Goal: Contribute content: Contribute content

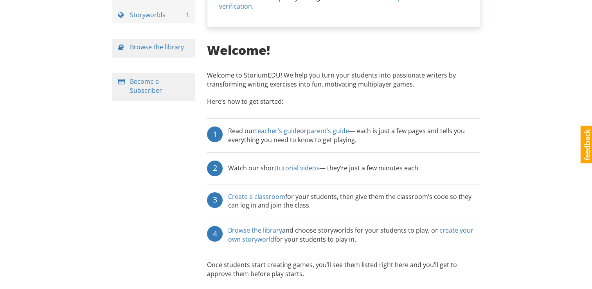
scroll to position [95, 0]
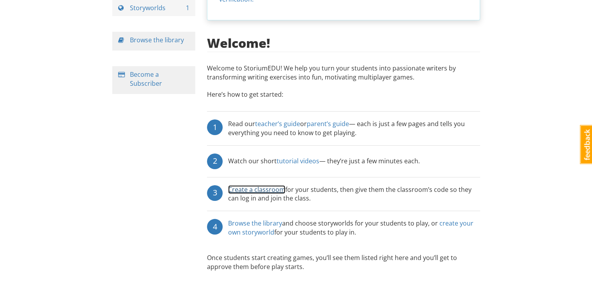
click at [265, 185] on link "Create a classroom" at bounding box center [256, 189] width 57 height 9
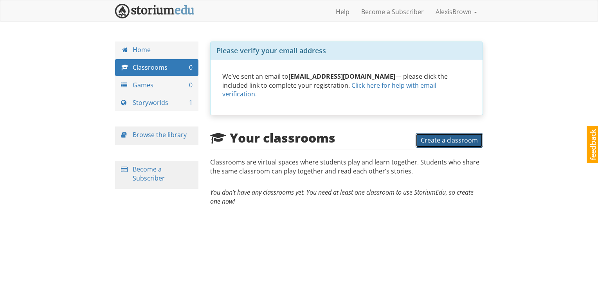
click at [427, 136] on span "Create a classroom" at bounding box center [449, 140] width 57 height 9
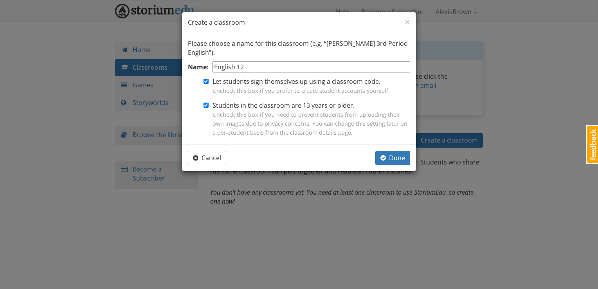
type input "English 12"
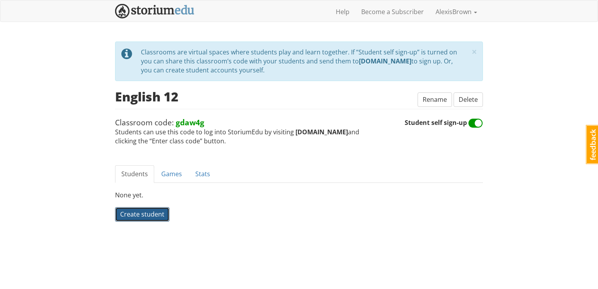
click at [156, 212] on span "Create student" at bounding box center [142, 214] width 44 height 9
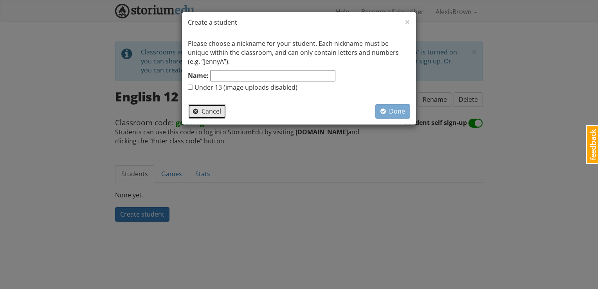
click at [218, 115] on button "Cancel" at bounding box center [207, 111] width 38 height 14
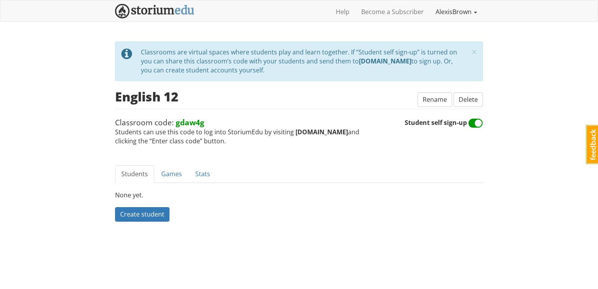
click at [453, 13] on link "AlexisBrown" at bounding box center [456, 12] width 53 height 20
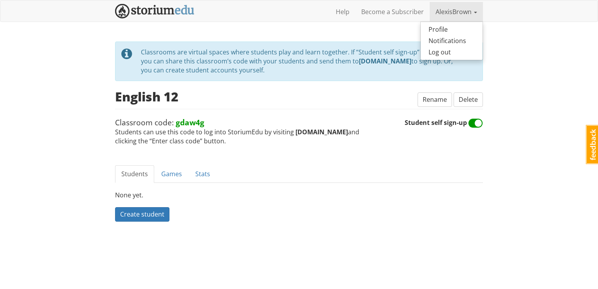
click at [316, 38] on div "alexisbrown AlexisBrown 1 Toggle navigation Help Become a Subscriber AlexisBrow…" at bounding box center [299, 130] width 598 height 261
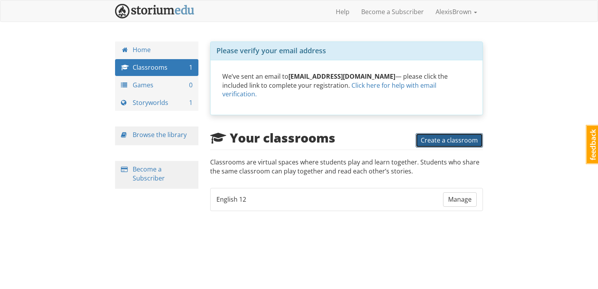
click at [461, 136] on span "Create a classroom" at bounding box center [449, 140] width 57 height 9
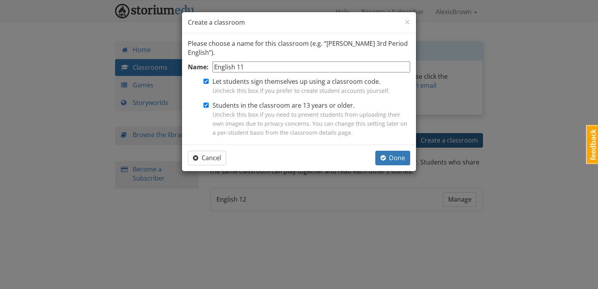
type input "English 11"
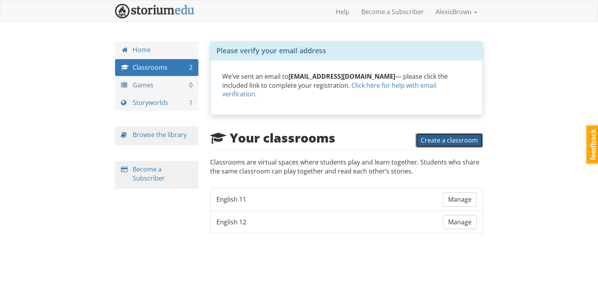
click at [464, 137] on button "Create a classroom" at bounding box center [449, 140] width 67 height 14
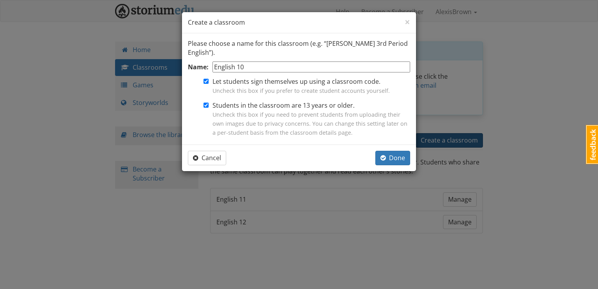
type input "English 10"
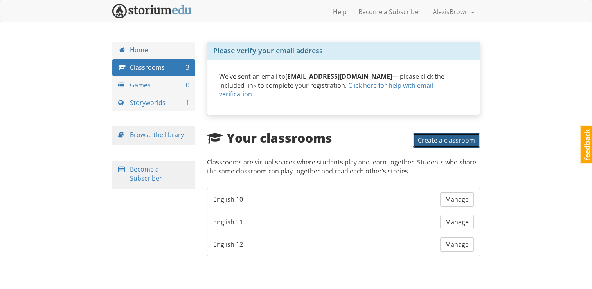
click at [423, 136] on span "Create a classroom" at bounding box center [446, 140] width 57 height 9
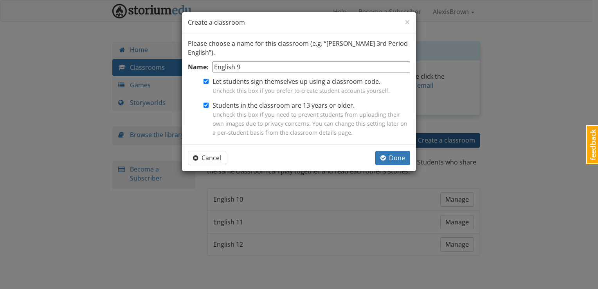
type input "English 9"
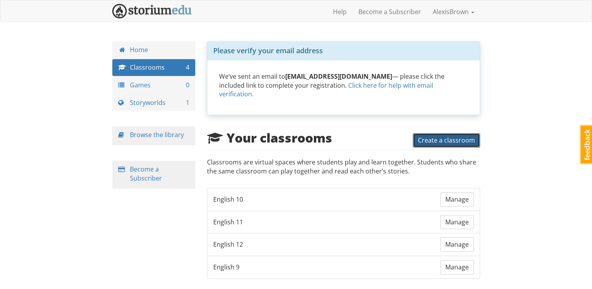
click at [471, 136] on span "Create a classroom" at bounding box center [446, 140] width 57 height 9
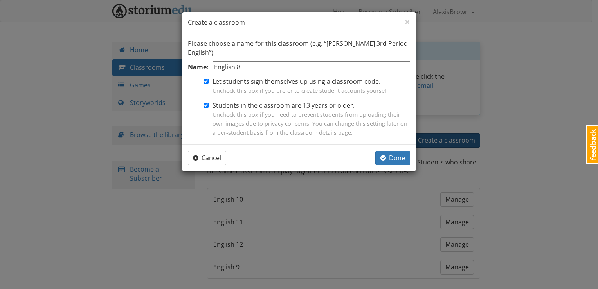
type input "English 8"
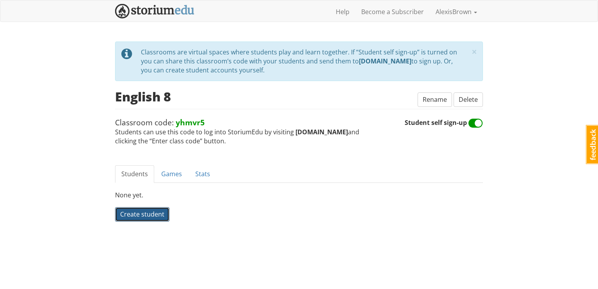
click at [155, 212] on span "Create student" at bounding box center [142, 214] width 44 height 9
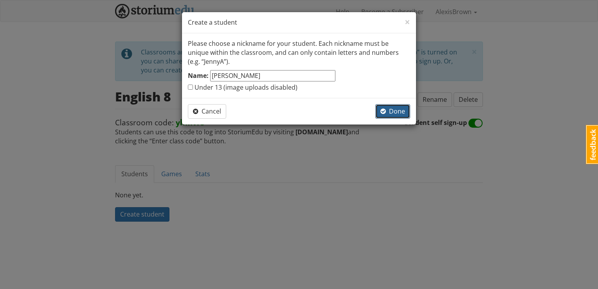
click at [383, 112] on span "button" at bounding box center [383, 111] width 5 height 6
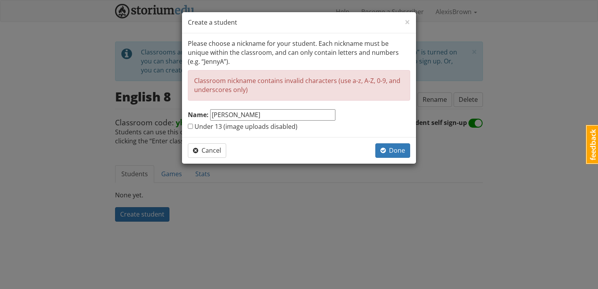
click at [284, 117] on input "Jacob Klee" at bounding box center [272, 114] width 125 height 11
click at [230, 115] on input "Jacob Klee" at bounding box center [272, 114] width 125 height 11
type input "JacobK"
click at [389, 148] on span "Done" at bounding box center [393, 150] width 25 height 9
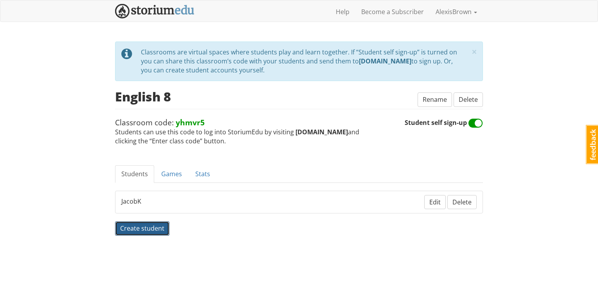
click at [159, 226] on span "Create student" at bounding box center [142, 228] width 44 height 9
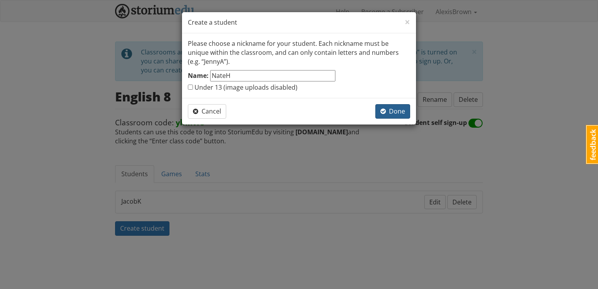
type input "NateH"
click at [383, 110] on span "button" at bounding box center [383, 111] width 5 height 6
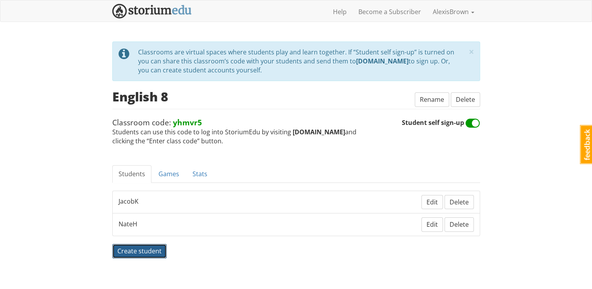
click at [157, 251] on span "Create student" at bounding box center [139, 251] width 44 height 9
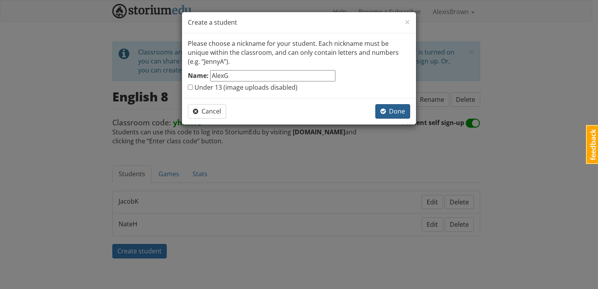
type input "AlexG"
click at [379, 110] on button "Done" at bounding box center [393, 111] width 35 height 14
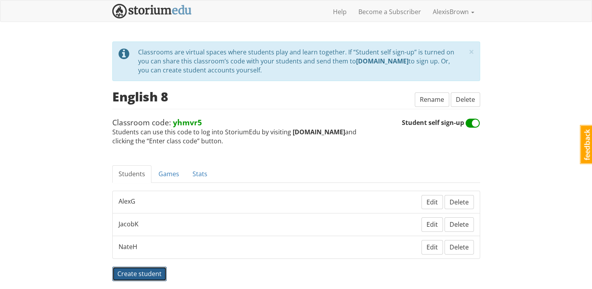
click at [146, 278] on button "Create student" at bounding box center [139, 274] width 54 height 14
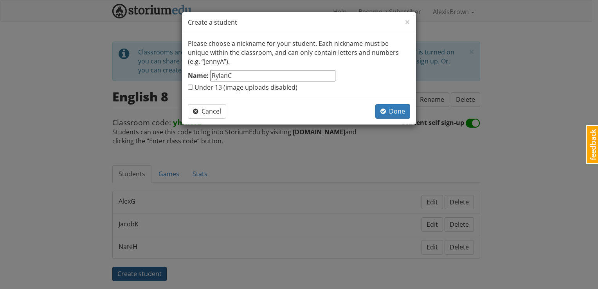
type input "RylanC"
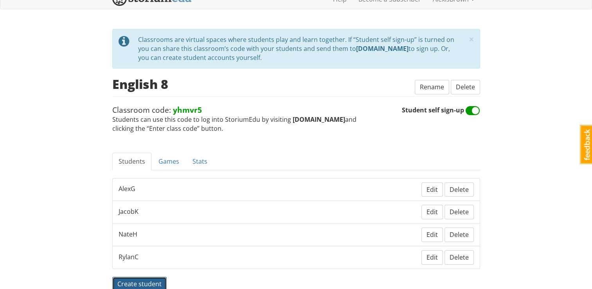
scroll to position [52, 0]
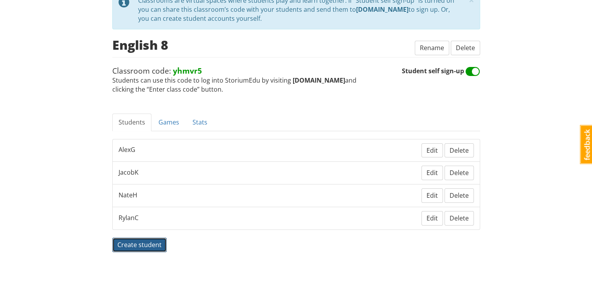
click at [155, 246] on span "Create student" at bounding box center [139, 244] width 44 height 9
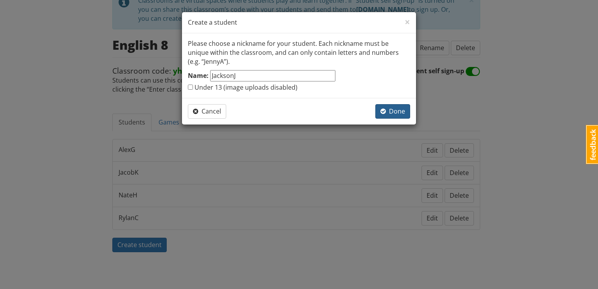
type input "JacksonJ"
click at [392, 115] on button "Done" at bounding box center [393, 111] width 35 height 14
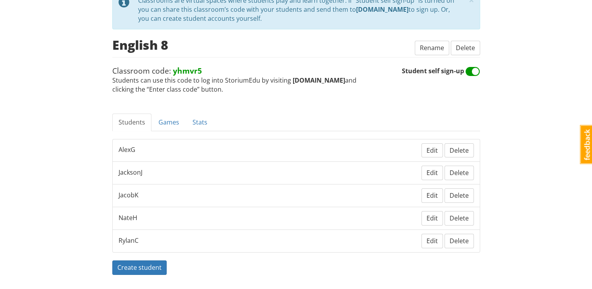
click at [473, 72] on span at bounding box center [473, 71] width 14 height 13
click at [480, 67] on input "Student self sign-up" at bounding box center [480, 67] width 0 height 0
checkbox input "false"
click at [435, 150] on span "Edit" at bounding box center [432, 150] width 11 height 9
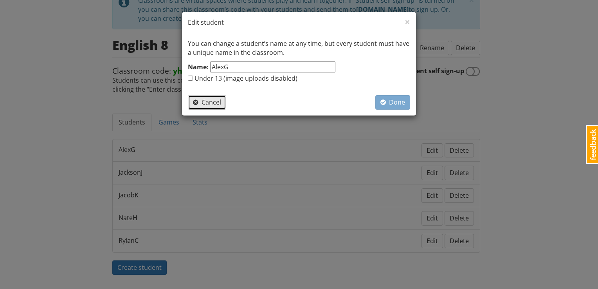
click at [203, 103] on span "Cancel" at bounding box center [207, 102] width 28 height 9
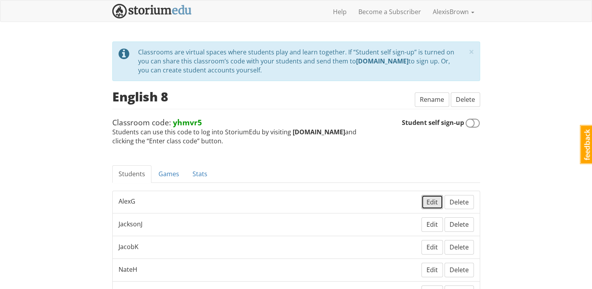
scroll to position [0, 0]
drag, startPoint x: 225, startPoint y: 139, endPoint x: 102, endPoint y: 123, distance: 124.1
click at [102, 123] on div "alexisbrown AlexisBrown 1 Toggle navigation Help Become a Subscriber AlexisBrow…" at bounding box center [296, 183] width 592 height 366
copy span "Classroom code: yhmvr5 Students can use this code to log into StoriumEdu by vis…"
click at [302, 160] on div "× close tip Classrooms are virtual spaces where students play and learn togethe…" at bounding box center [296, 188] width 368 height 293
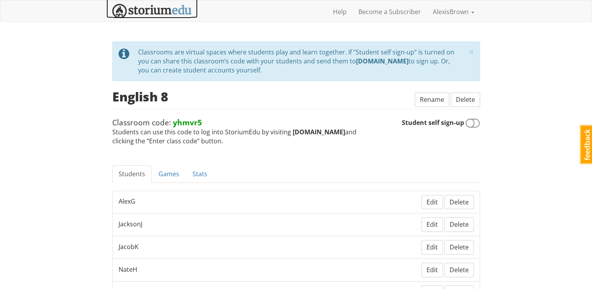
click at [183, 12] on img at bounding box center [151, 11] width 79 height 14
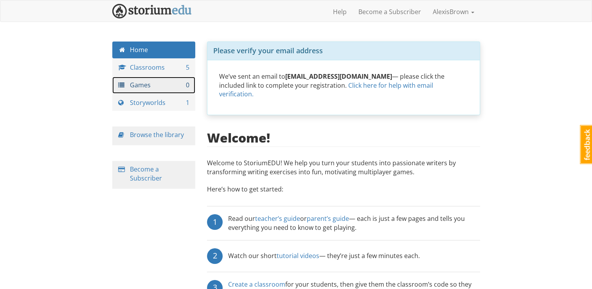
click at [162, 82] on link "Games 0" at bounding box center [153, 85] width 83 height 17
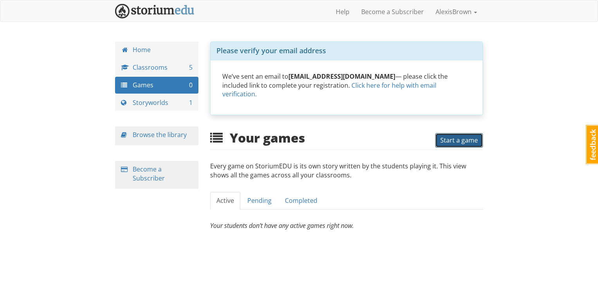
click at [450, 136] on span "Start a game" at bounding box center [460, 140] width 38 height 9
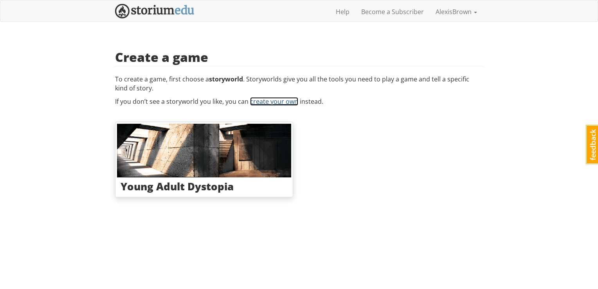
click at [256, 101] on link "create your own" at bounding box center [274, 101] width 48 height 9
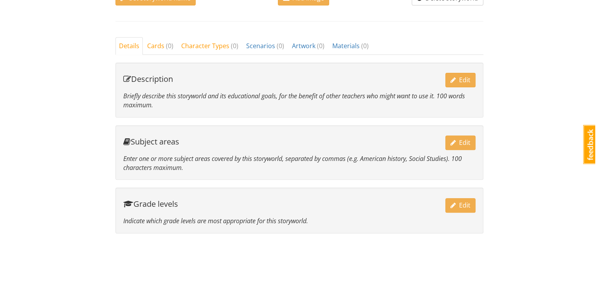
scroll to position [270, 0]
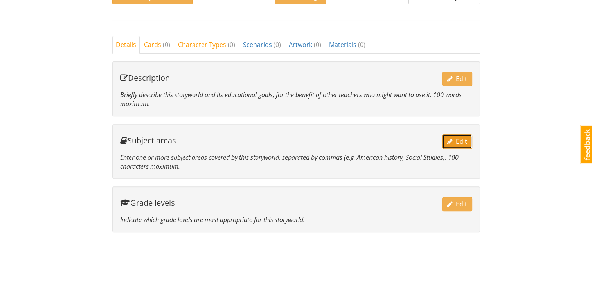
click at [462, 142] on span "Edit" at bounding box center [458, 141] width 20 height 9
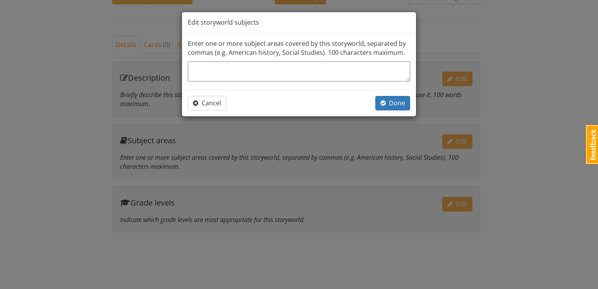
click at [388, 71] on textarea at bounding box center [299, 71] width 222 height 20
type textarea "C"
type textarea "x"
type textarea "Cr"
type textarea "x"
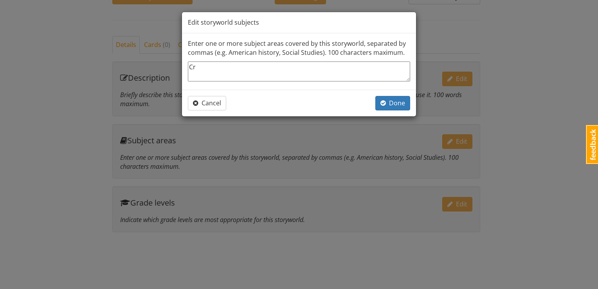
type textarea "Cri"
type textarea "x"
type textarea "Crim"
type textarea "x"
type textarea "Crimi"
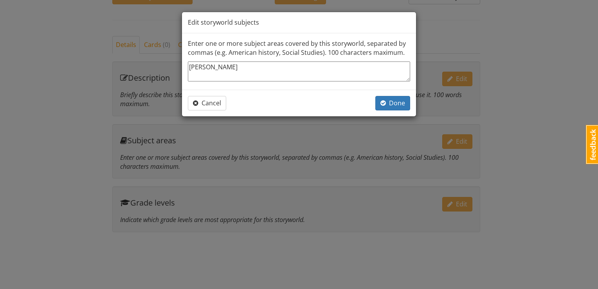
type textarea "x"
type textarea "Crimin"
type textarea "x"
type textarea "Crimina"
type textarea "x"
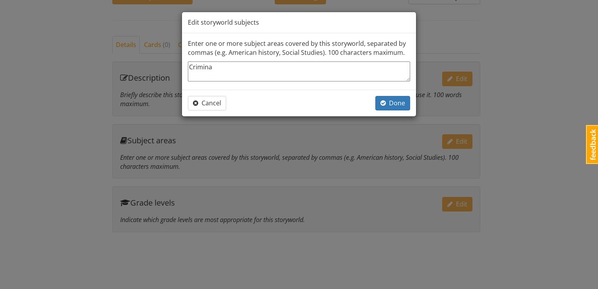
type textarea "Criminal"
type textarea "x"
type textarea "Criminal"
type textarea "x"
type textarea "Criminal J"
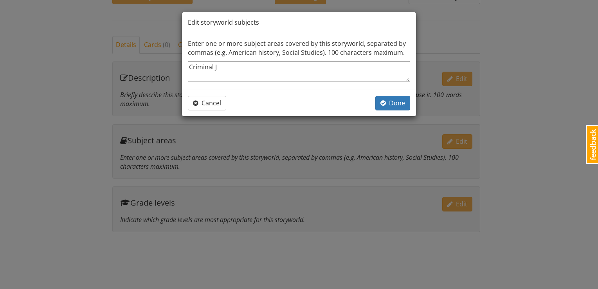
type textarea "x"
type textarea "Criminal Ju"
type textarea "x"
type textarea "Criminal Jus"
type textarea "x"
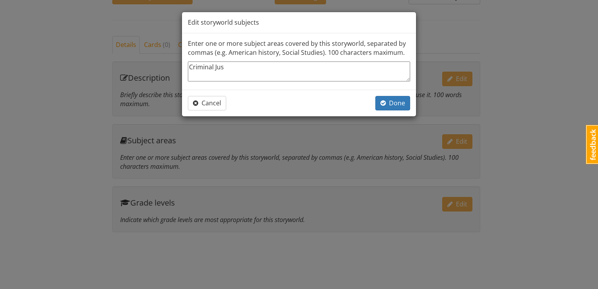
type textarea "Criminal Just"
type textarea "x"
type textarea "Criminal Justi"
type textarea "x"
type textarea "Criminal Justic"
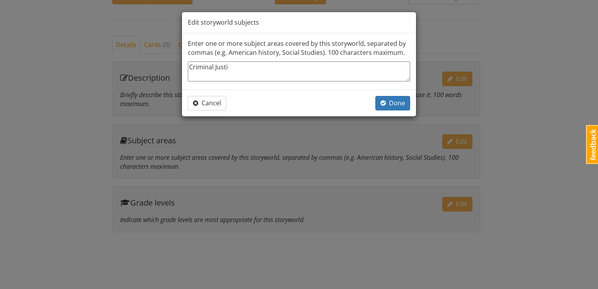
type textarea "x"
type textarea "Criminal Justice"
type textarea "x"
type textarea "Criminal Justice"
click at [392, 101] on span "Done" at bounding box center [393, 103] width 25 height 9
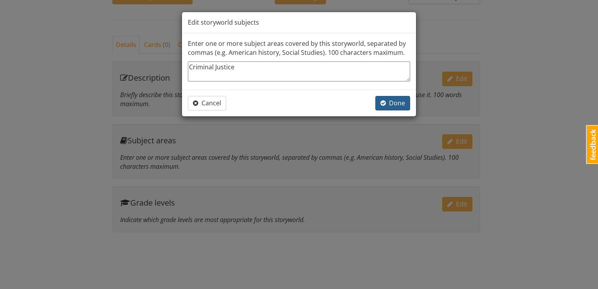
type textarea "x"
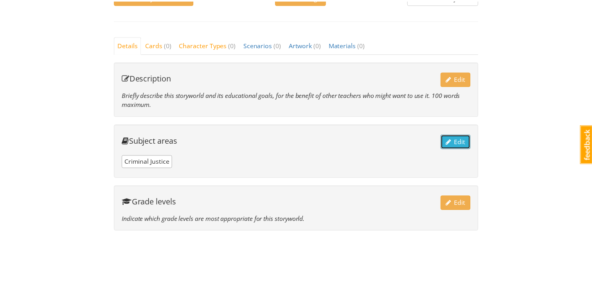
scroll to position [269, 0]
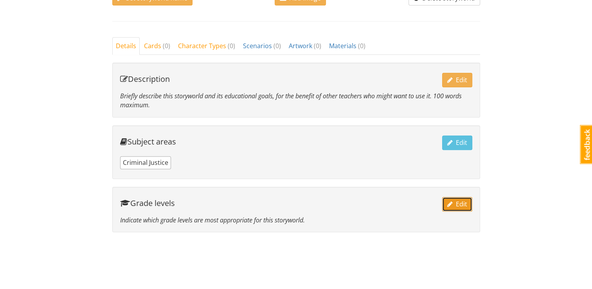
click at [452, 204] on span "button" at bounding box center [450, 204] width 5 height 6
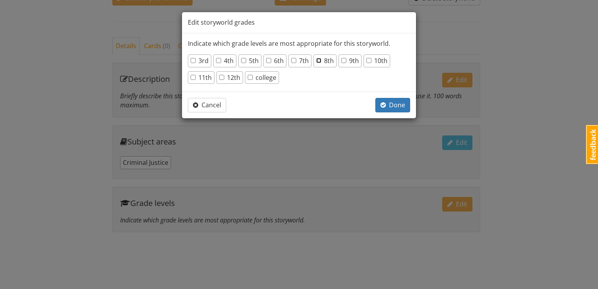
click at [318, 60] on input "8th" at bounding box center [318, 60] width 5 height 5
checkbox input "true"
click at [343, 61] on input "9th" at bounding box center [343, 60] width 5 height 5
checkbox input "true"
click at [381, 62] on label "10th" at bounding box center [377, 60] width 21 height 9
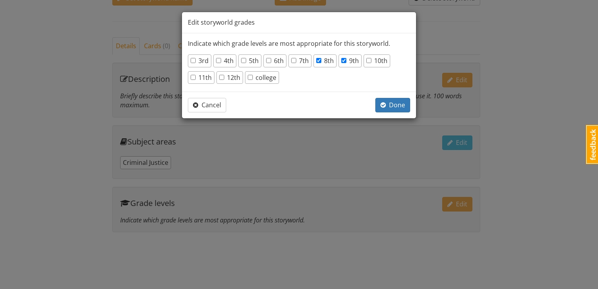
click at [372, 62] on input "10th" at bounding box center [369, 60] width 5 height 5
checkbox input "true"
click at [207, 79] on label "11th" at bounding box center [201, 77] width 21 height 9
click at [196, 79] on input "11th" at bounding box center [193, 77] width 5 height 5
checkbox input "true"
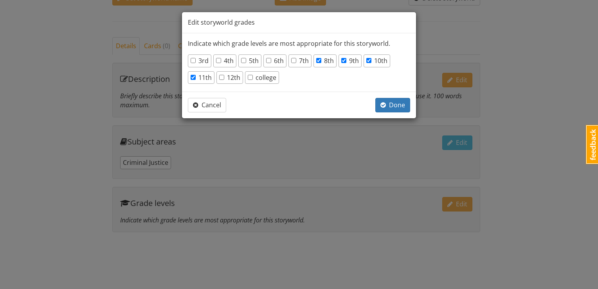
click at [231, 80] on label "12th" at bounding box center [229, 77] width 21 height 9
click at [224, 80] on input "12th" at bounding box center [221, 77] width 5 height 5
checkbox input "true"
click at [394, 107] on span "Done" at bounding box center [393, 105] width 25 height 9
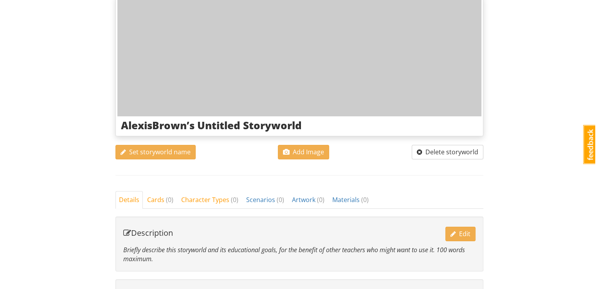
scroll to position [115, 0]
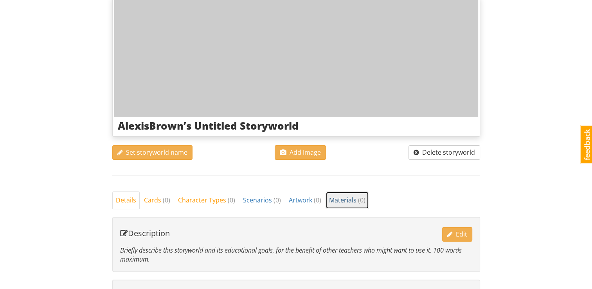
click at [334, 198] on span "Materials ( 0 )" at bounding box center [347, 200] width 36 height 9
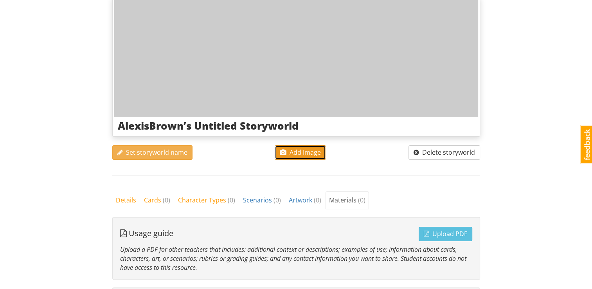
click at [288, 152] on span "Add Image" at bounding box center [300, 152] width 41 height 9
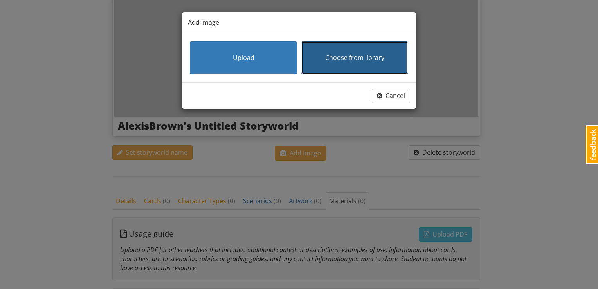
click at [323, 56] on button "Choose from library" at bounding box center [354, 57] width 107 height 33
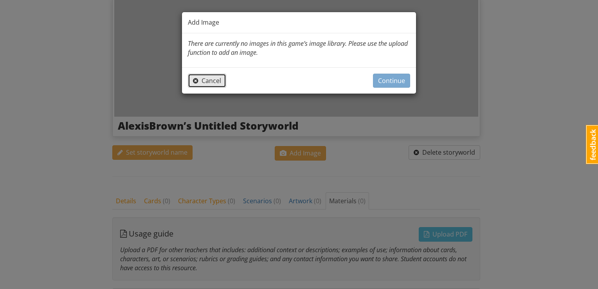
click at [216, 78] on span "Cancel" at bounding box center [207, 80] width 28 height 9
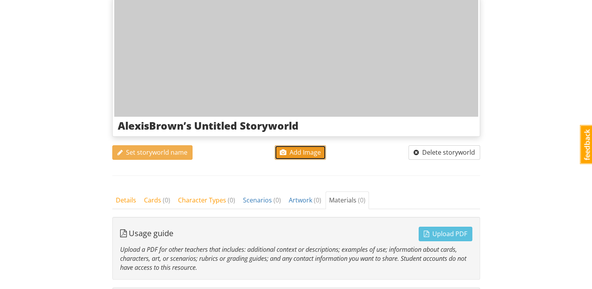
click at [283, 150] on span "button" at bounding box center [283, 152] width 7 height 6
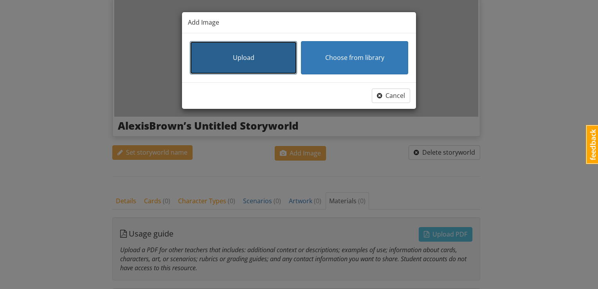
click at [262, 68] on button "Upload" at bounding box center [243, 57] width 107 height 33
